Goal: Use online tool/utility: Utilize a website feature to perform a specific function

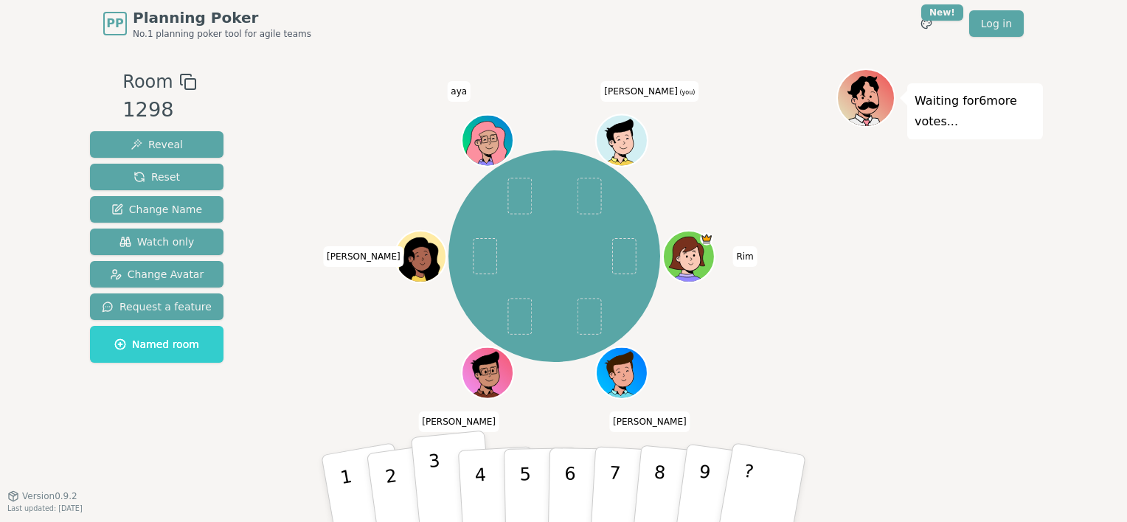
click at [436, 474] on p "3" at bounding box center [437, 491] width 19 height 80
click at [493, 458] on button "4" at bounding box center [497, 488] width 80 height 115
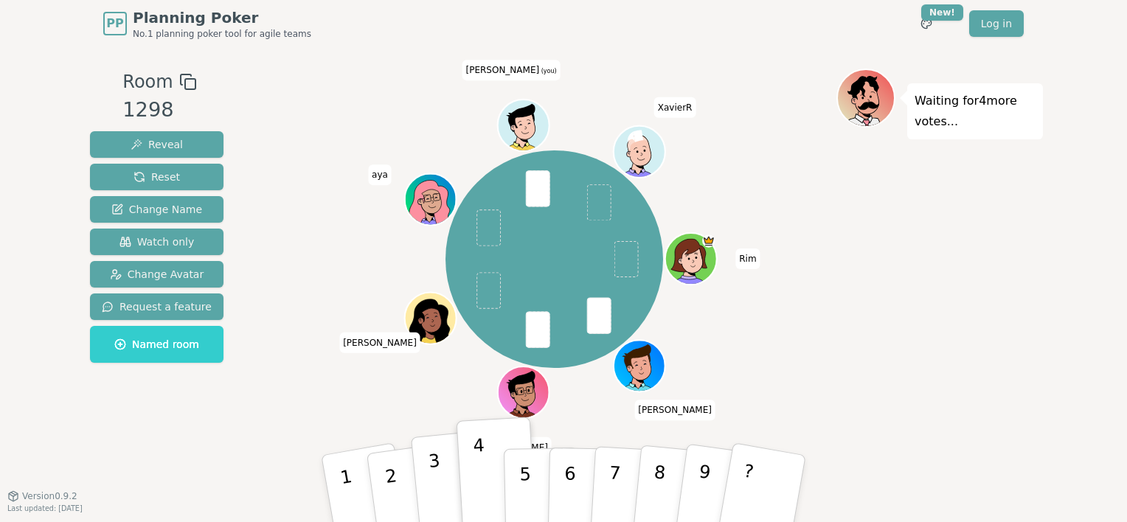
click at [428, 472] on button "3" at bounding box center [453, 489] width 84 height 117
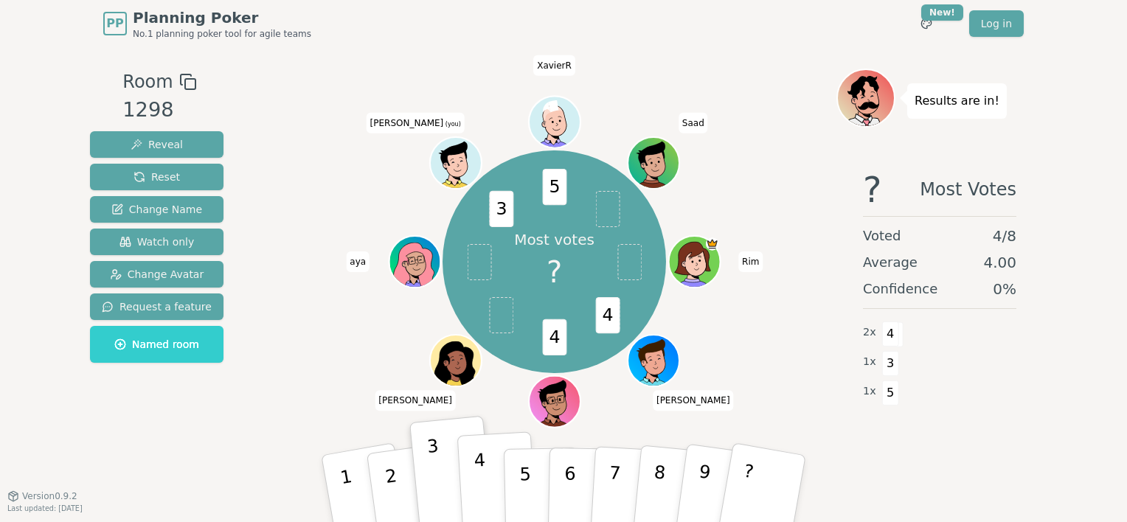
click at [479, 493] on p "4" at bounding box center [481, 490] width 16 height 80
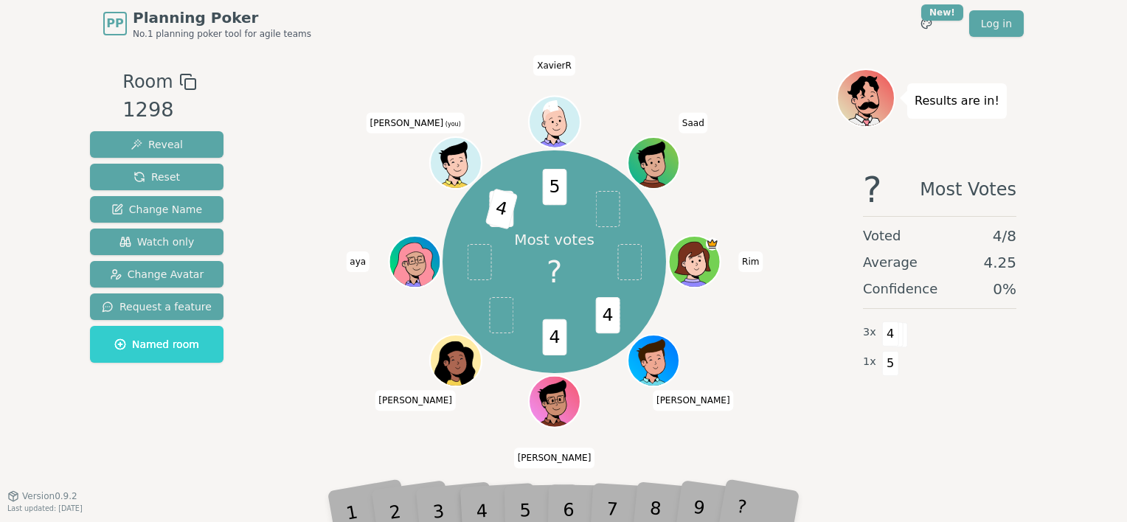
click at [177, 445] on div "Room 1298 Reveal Reset Change Name Watch only Change Avatar Request a feature N…" at bounding box center [156, 272] width 145 height 406
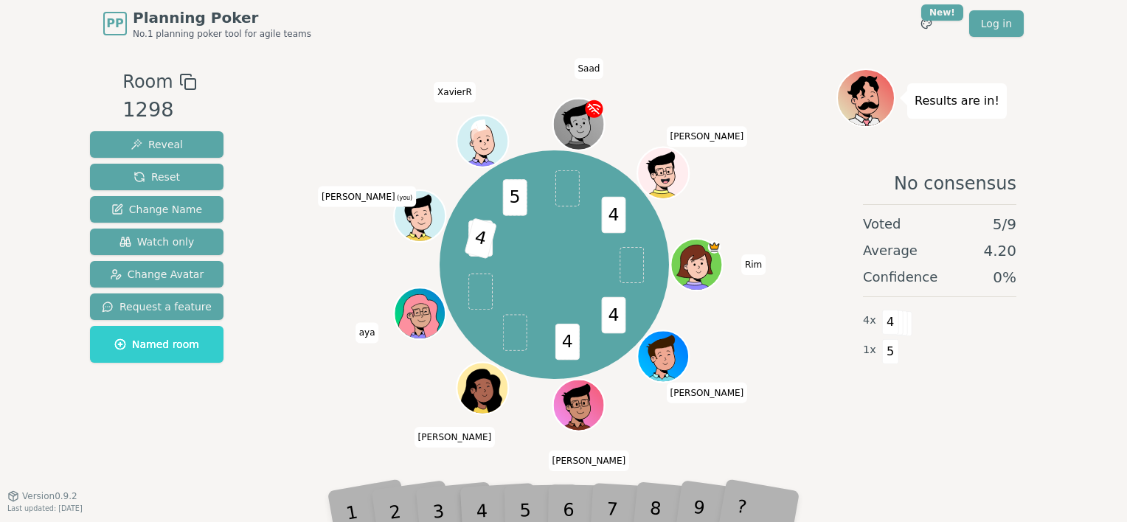
click at [866, 501] on div "PP Planning Poker No.1 planning poker tool for agile teams Toggle theme New! Lo…" at bounding box center [563, 261] width 1127 height 522
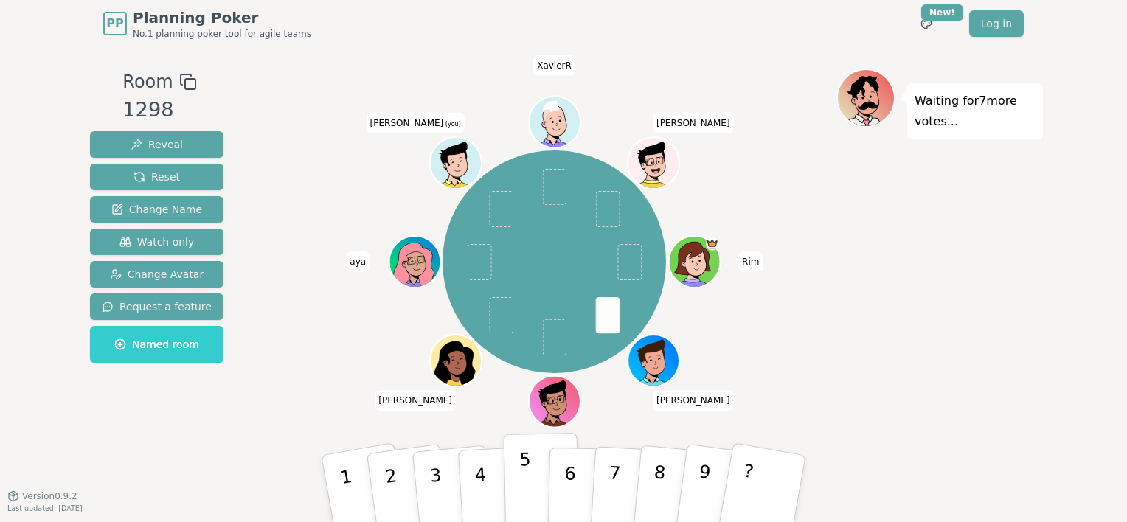
click at [529, 466] on button "5" at bounding box center [542, 489] width 76 height 112
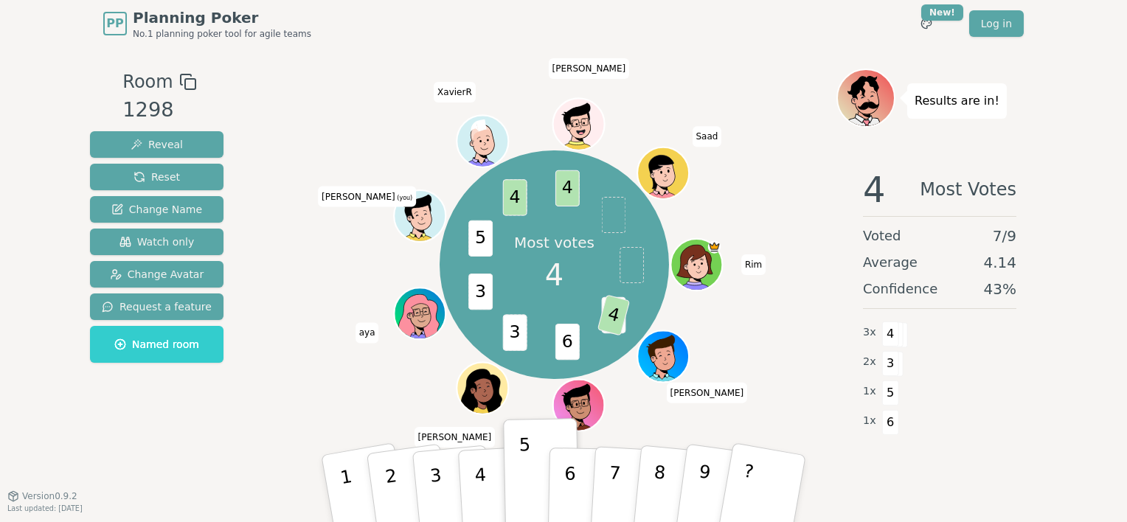
click at [236, 352] on div "Room 1298 Reveal Reset Change Name Watch only Change Avatar Request a feature N…" at bounding box center [563, 272] width 959 height 406
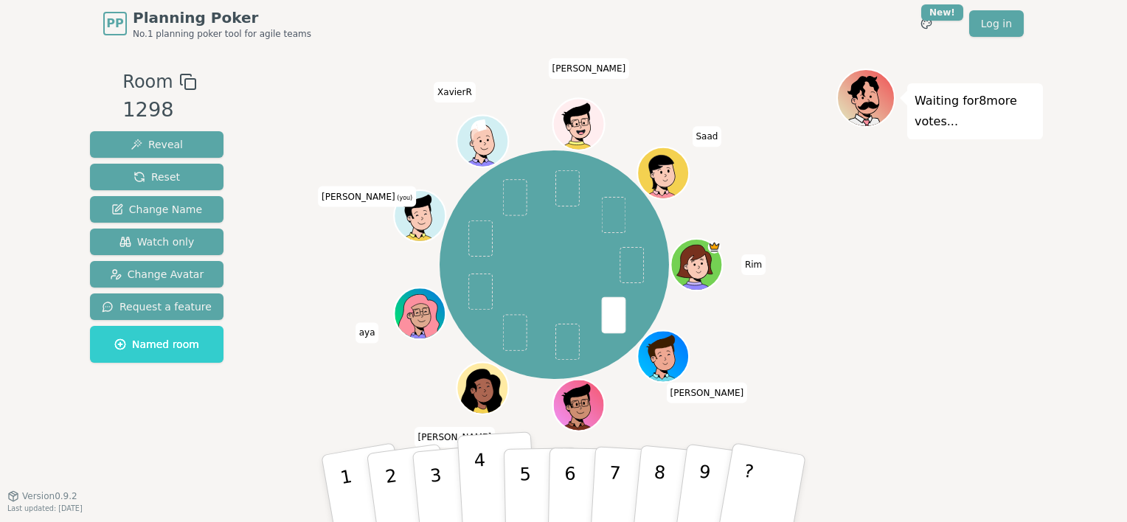
click at [476, 487] on p "4" at bounding box center [481, 490] width 16 height 80
click at [926, 325] on div "Waiting for 7 more votes..." at bounding box center [939, 272] width 206 height 406
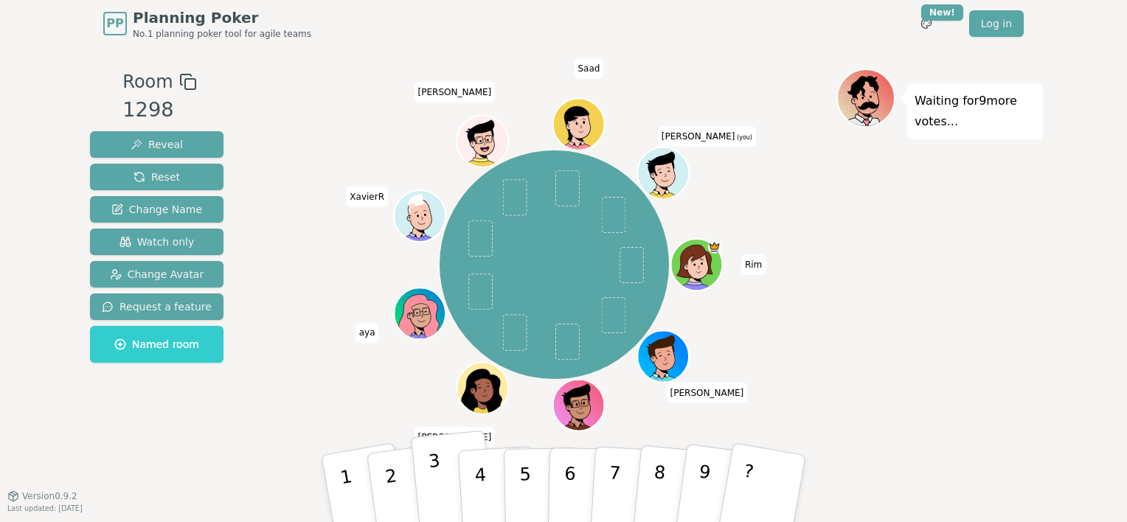
click at [430, 487] on button "3" at bounding box center [453, 489] width 84 height 117
click at [183, 451] on div "Room 1298 Reveal Reset Change Name Watch only Change Avatar Request a feature N…" at bounding box center [156, 272] width 145 height 406
click at [366, 428] on div "Rim Arthur Alexis Marie Paule aya XavierR Majdi Saad abdelaziz (you)" at bounding box center [554, 264] width 564 height 339
click at [389, 473] on p "2" at bounding box center [393, 491] width 22 height 80
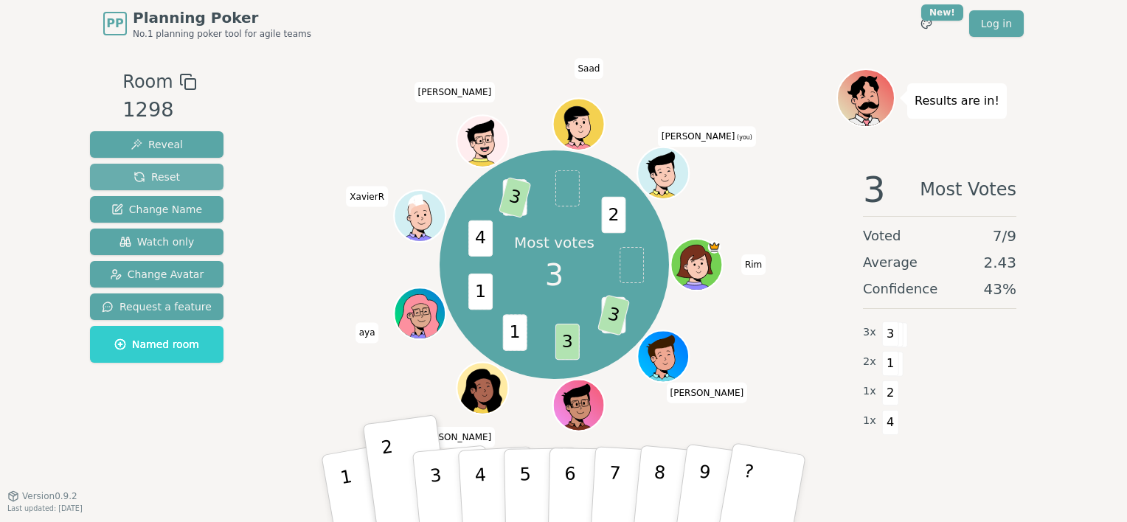
click at [164, 180] on span "Reset" at bounding box center [156, 177] width 46 height 15
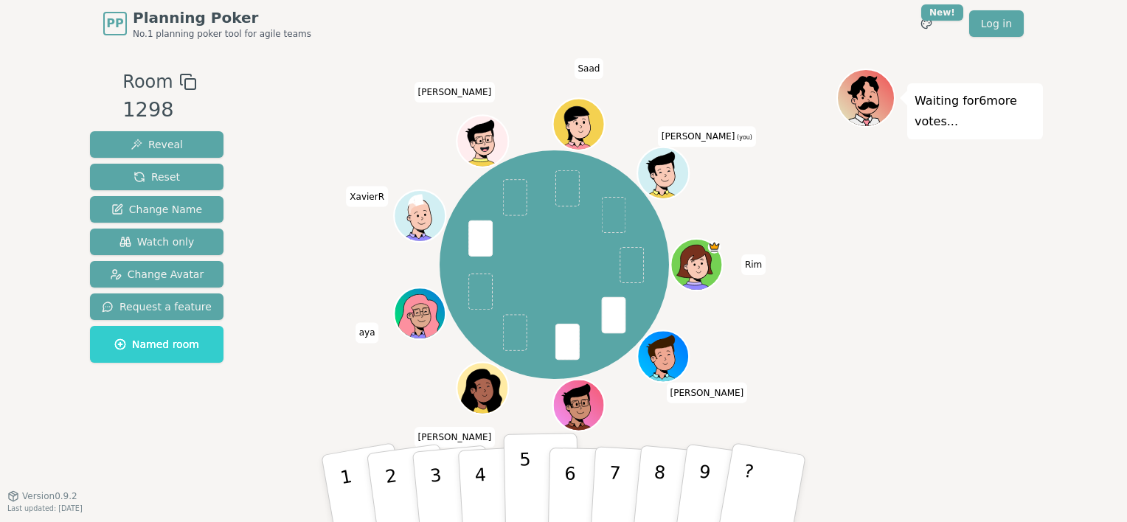
click at [524, 486] on p "5" at bounding box center [525, 489] width 13 height 80
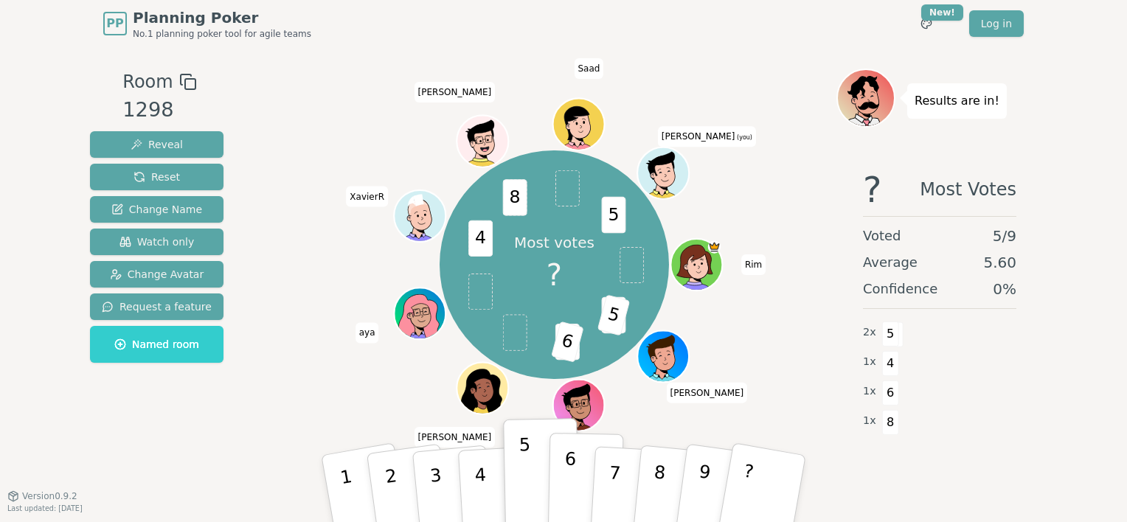
click at [577, 495] on button "6" at bounding box center [586, 489] width 76 height 112
